Goal: Information Seeking & Learning: Understand process/instructions

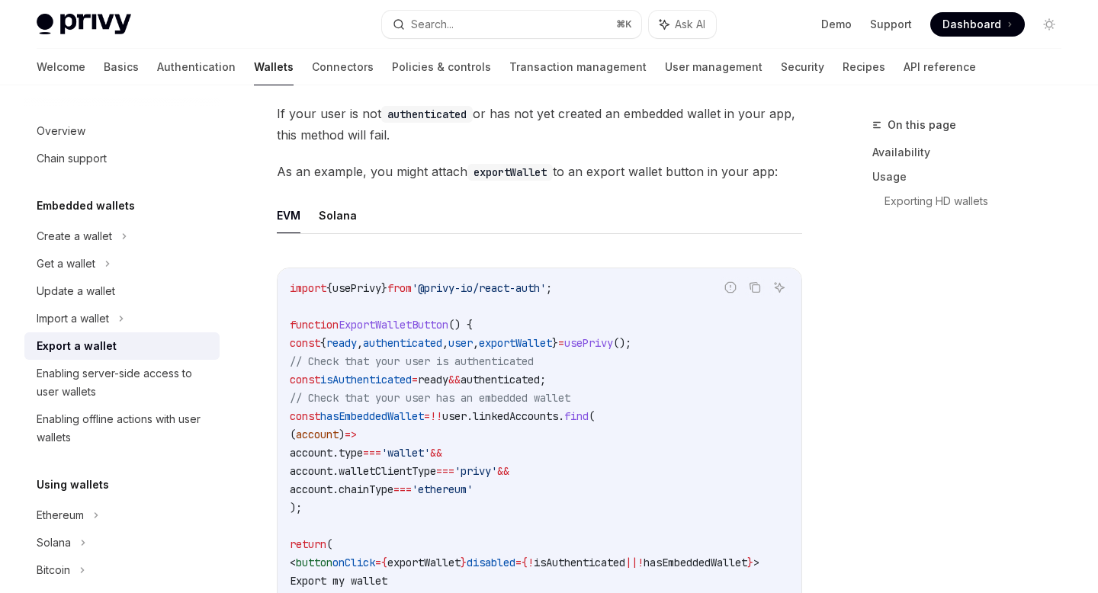
scroll to position [772, 0]
click at [340, 220] on button "Solana" at bounding box center [338, 214] width 38 height 36
type textarea "*"
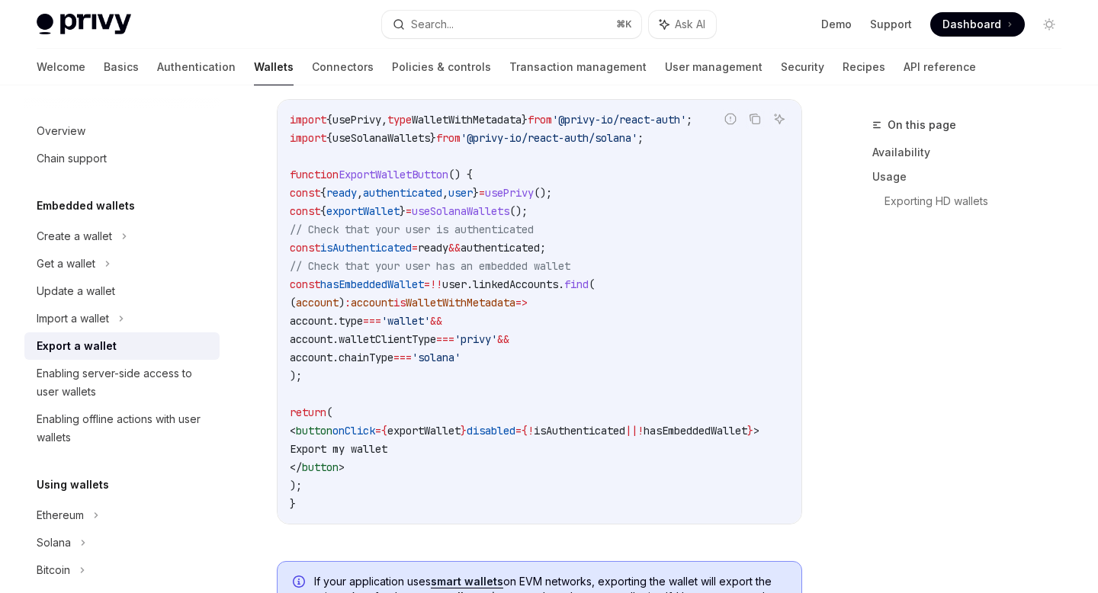
scroll to position [942, 0]
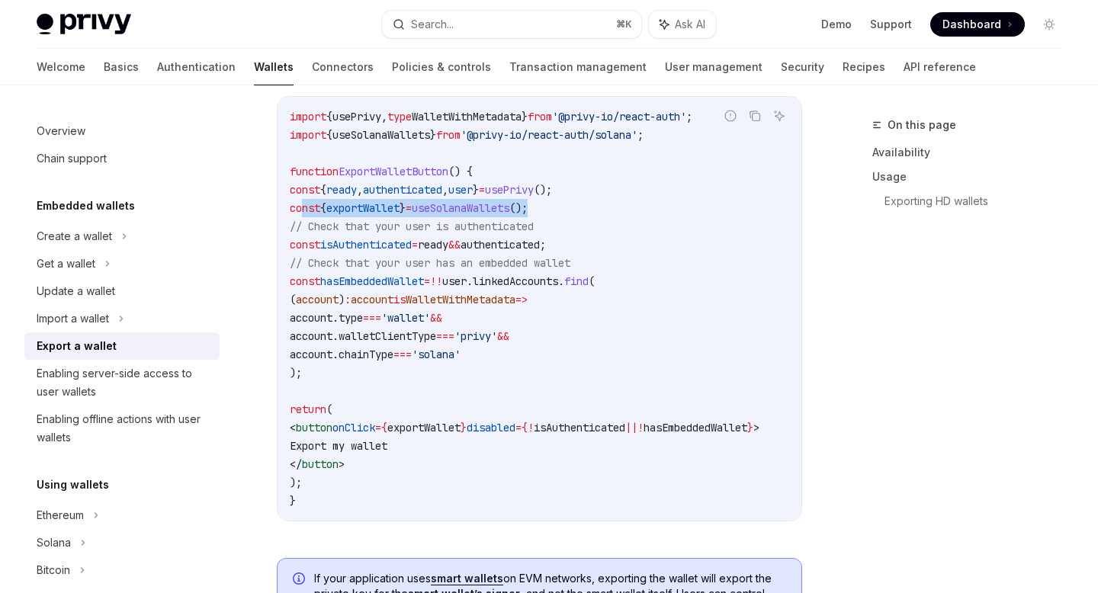
drag, startPoint x: 300, startPoint y: 209, endPoint x: 602, endPoint y: 208, distance: 301.9
click at [602, 208] on code "import { usePrivy , type WalletWithMetadata } from '@privy-io/react-auth' ; imp…" at bounding box center [543, 308] width 506 height 403
copy span "const { exportWallet } = useSolanaWallets ();"
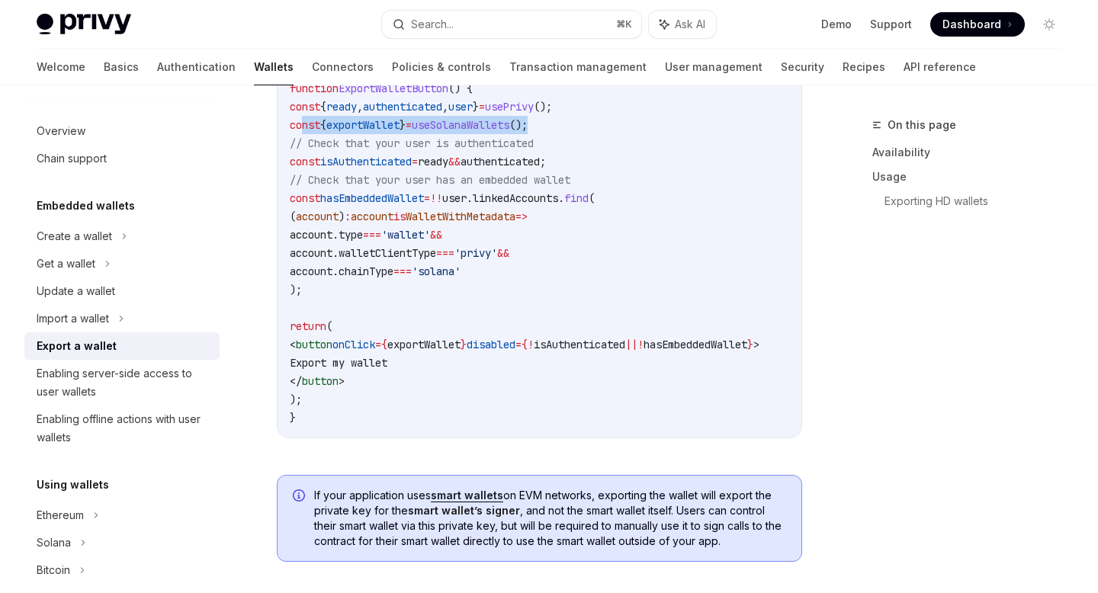
scroll to position [1028, 0]
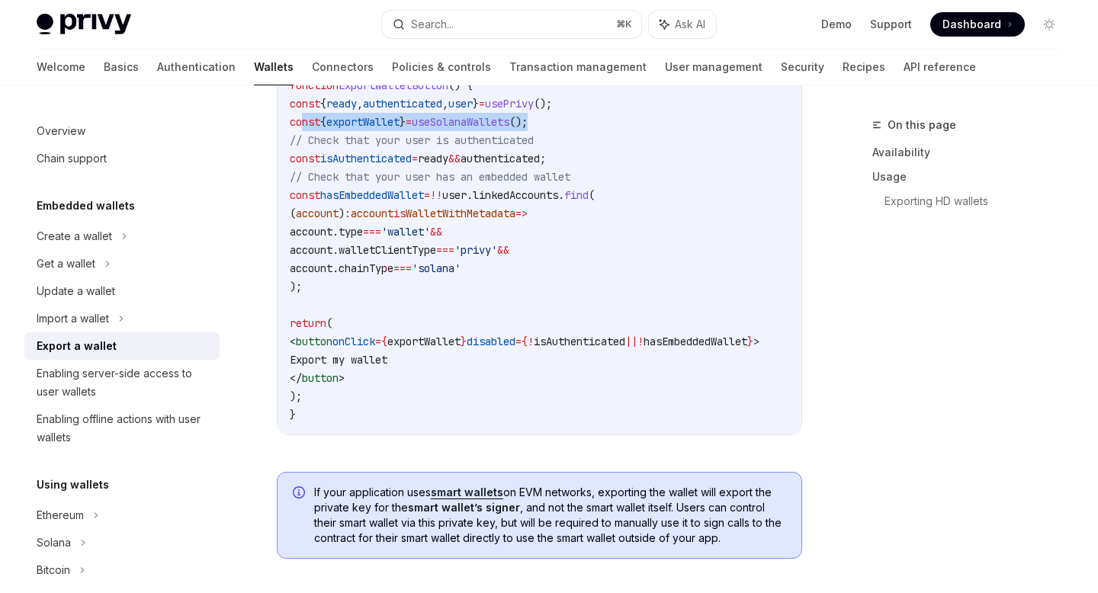
drag, startPoint x: 303, startPoint y: 197, endPoint x: 341, endPoint y: 286, distance: 96.3
click at [341, 286] on code "import { usePrivy , type WalletWithMetadata } from '@privy-io/react-auth' ; imp…" at bounding box center [543, 222] width 506 height 403
copy code "const hasEmbeddedWallet = !! user . linkedAccounts . find ( ( account ) : accou…"
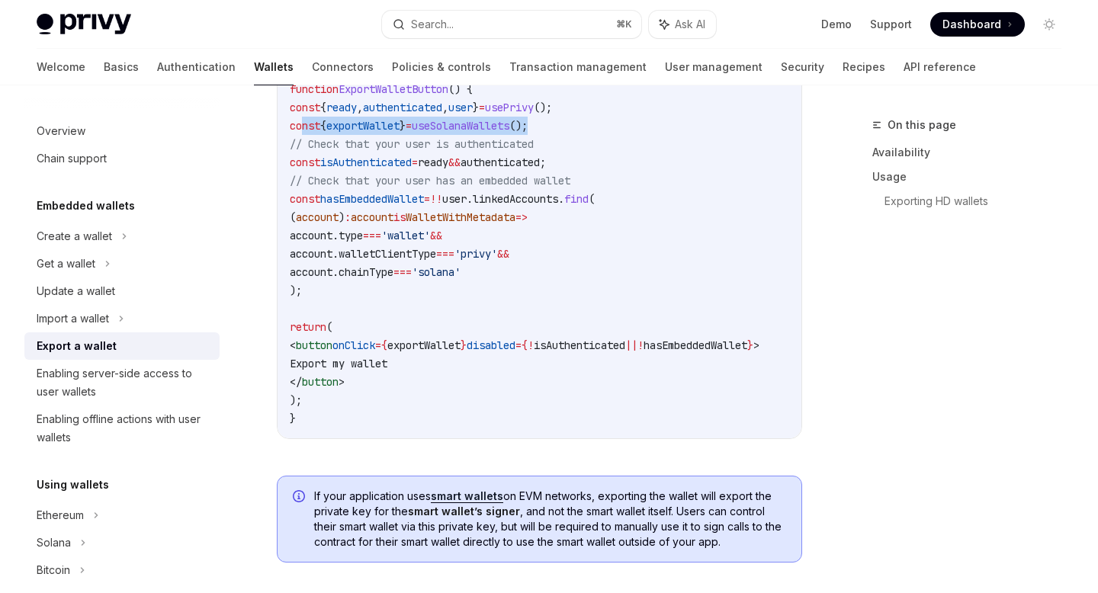
scroll to position [1022, 0]
copy code "const hasEmbeddedWallet = !! user . linkedAccounts . find ( ( account ) : accou…"
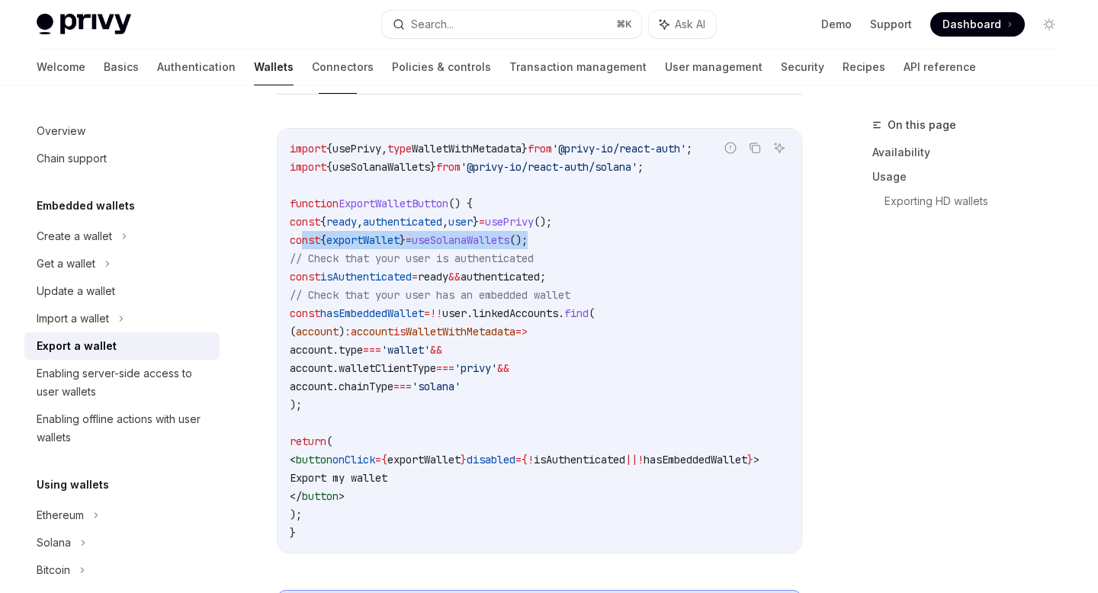
scroll to position [896, 0]
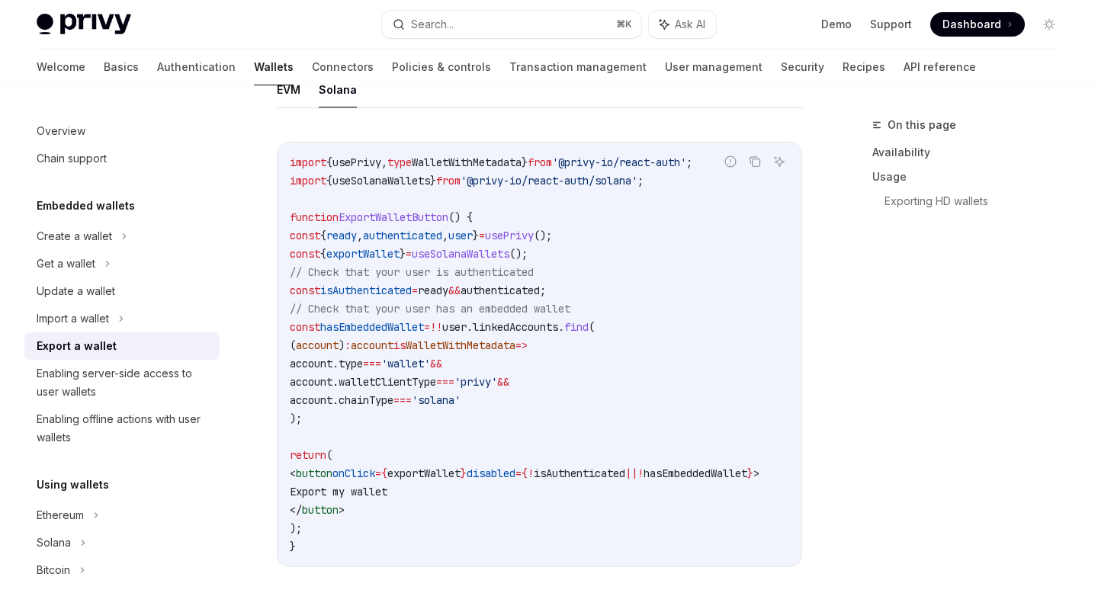
drag, startPoint x: 680, startPoint y: 180, endPoint x: 299, endPoint y: 158, distance: 381.8
click at [295, 158] on div "Report incorrect code Copy Ask AI import { usePrivy , type WalletWithMetadata }…" at bounding box center [539, 354] width 525 height 425
click at [682, 181] on div "Report incorrect code" at bounding box center [730, 185] width 107 height 15
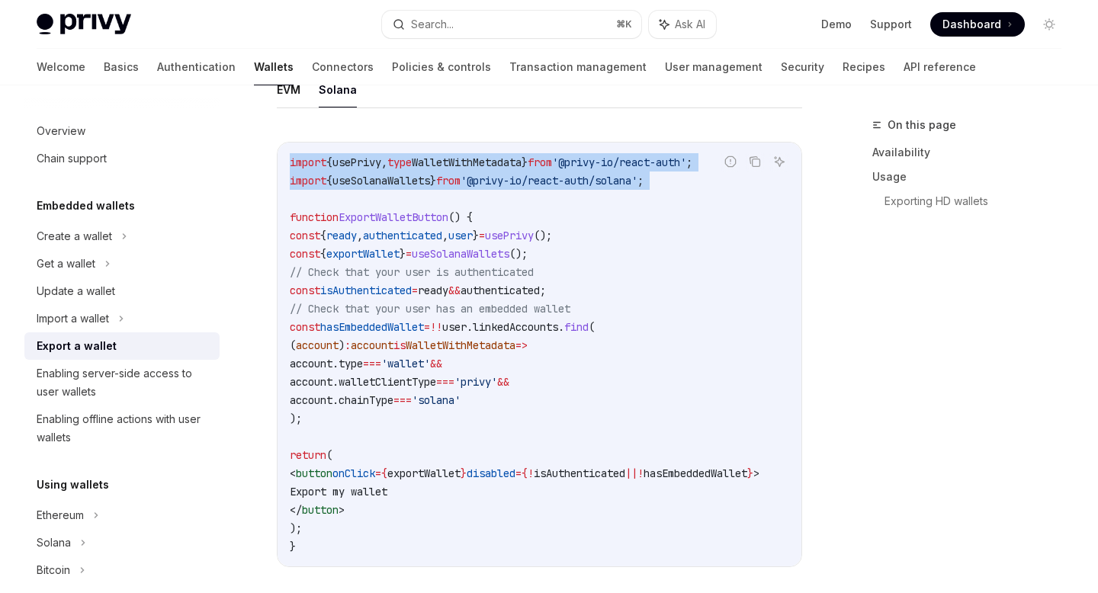
drag, startPoint x: 287, startPoint y: 162, endPoint x: 688, endPoint y: 193, distance: 401.4
click at [688, 193] on div "import { usePrivy , type WalletWithMetadata } from '@privy-io/react-auth' ; imp…" at bounding box center [539, 355] width 524 height 424
copy code "import { usePrivy , type WalletWithMetadata } from '@privy-io/react-auth' ; imp…"
